Goal: Navigation & Orientation: Find specific page/section

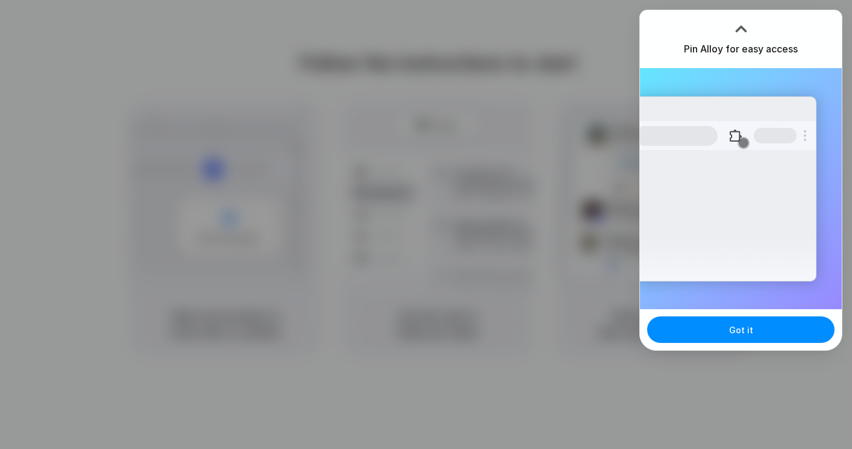
click at [740, 27] on div at bounding box center [741, 29] width 18 height 18
click at [741, 49] on h3 "Pin Alloy for easy access" at bounding box center [741, 49] width 114 height 14
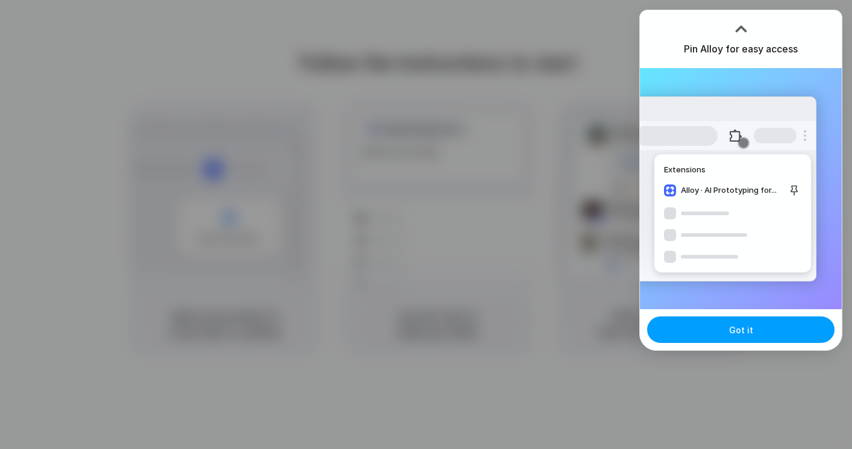
click at [735, 336] on button "Got it" at bounding box center [740, 329] width 187 height 27
